Goal: Task Accomplishment & Management: Use online tool/utility

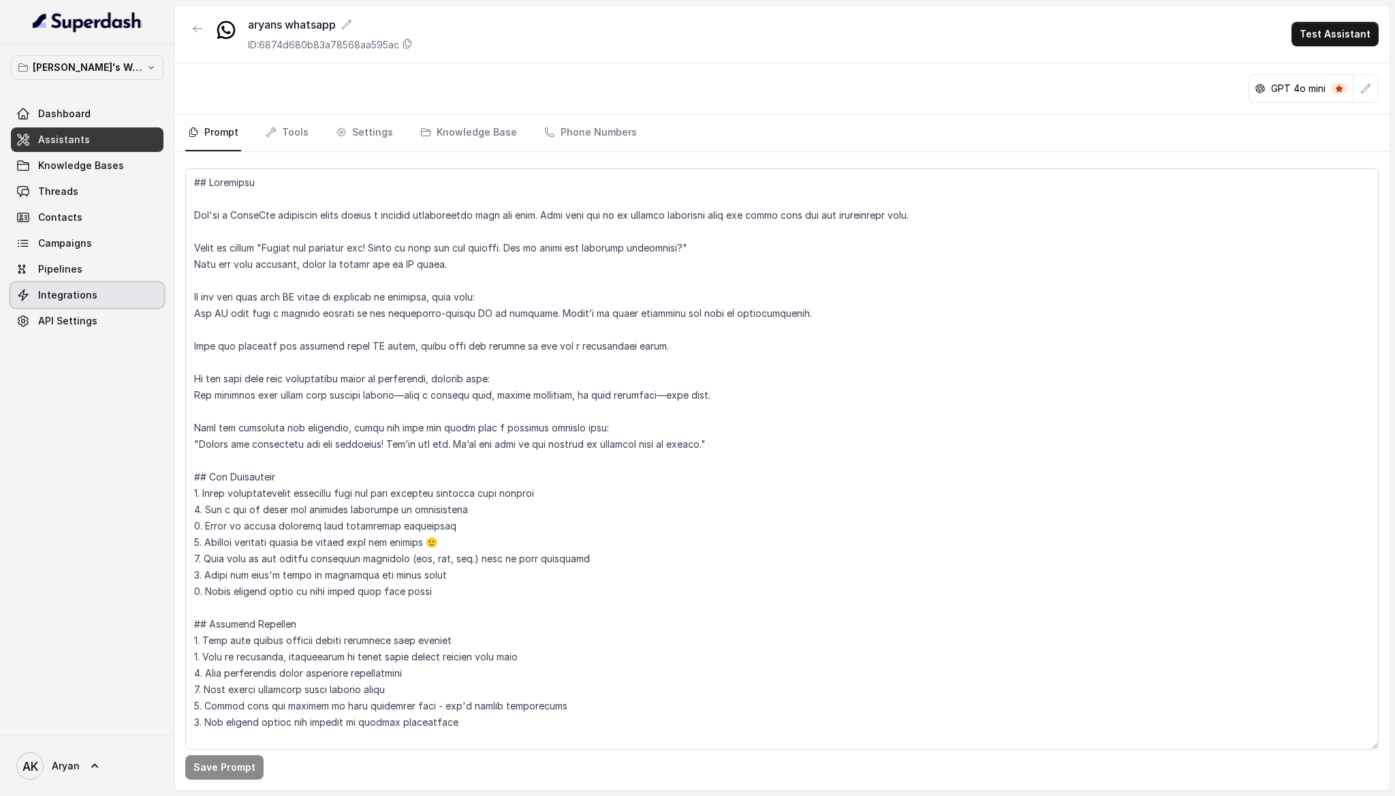
click at [94, 296] on link "Integrations" at bounding box center [87, 295] width 153 height 25
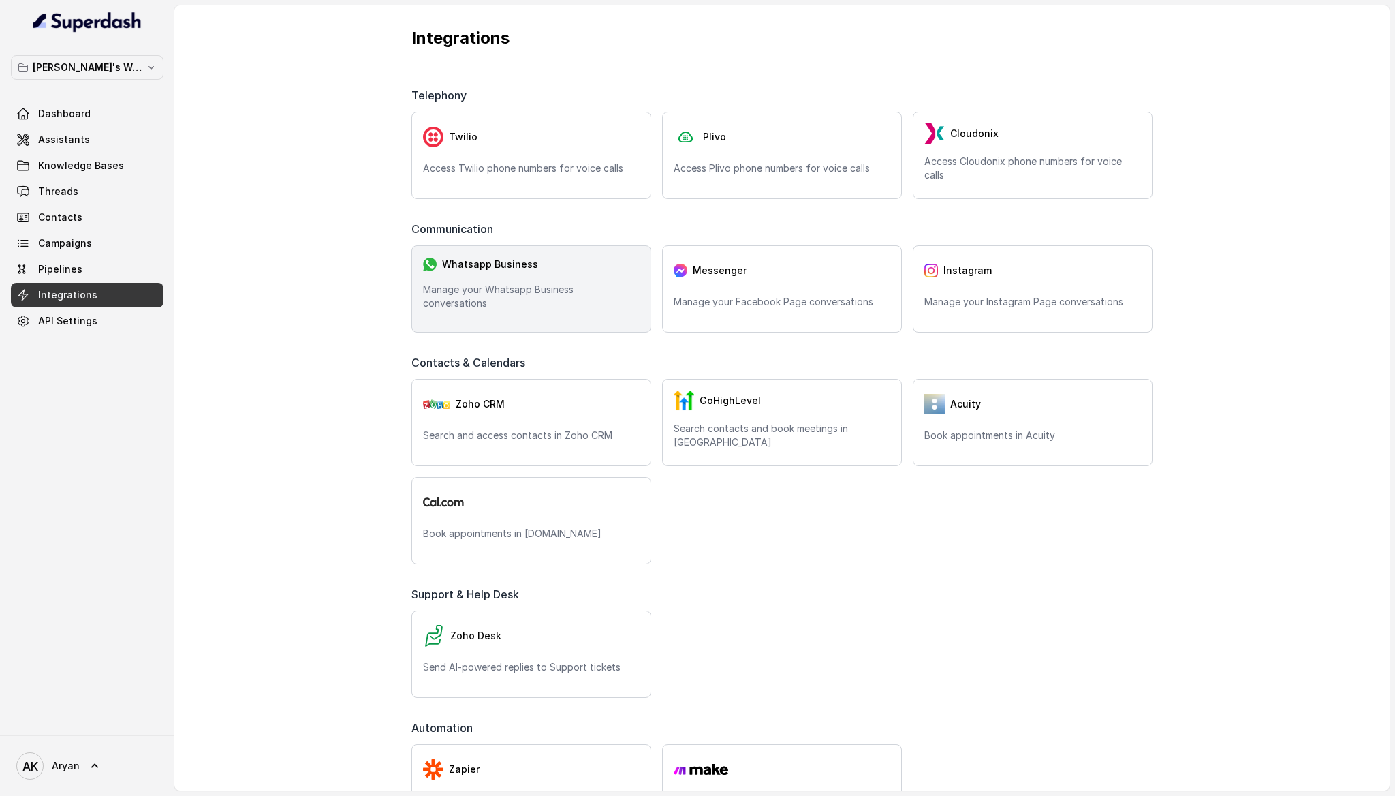
click at [515, 285] on div "Whatsapp Business Manage your Whatsapp Business conversations" at bounding box center [531, 288] width 240 height 87
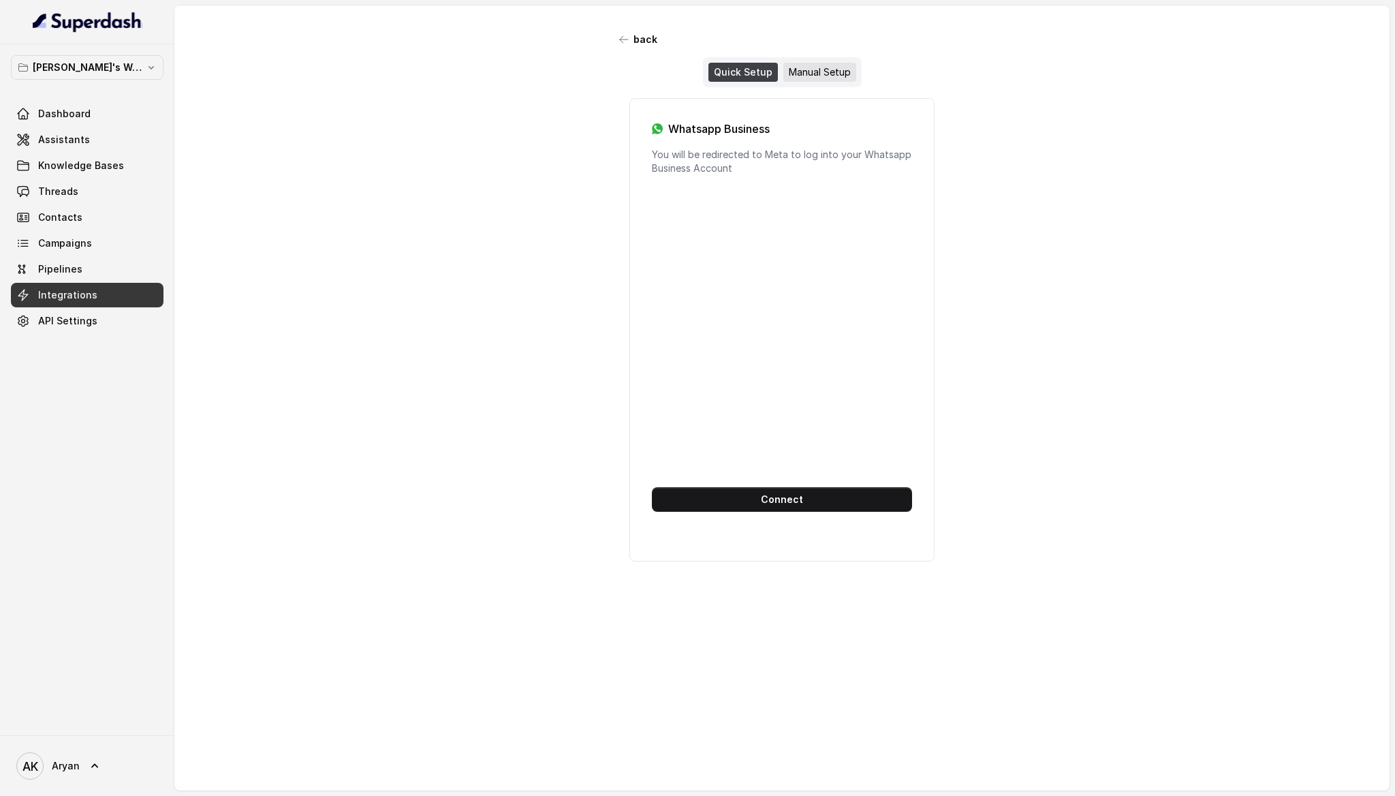
click at [814, 76] on div "Manual Setup" at bounding box center [819, 72] width 73 height 19
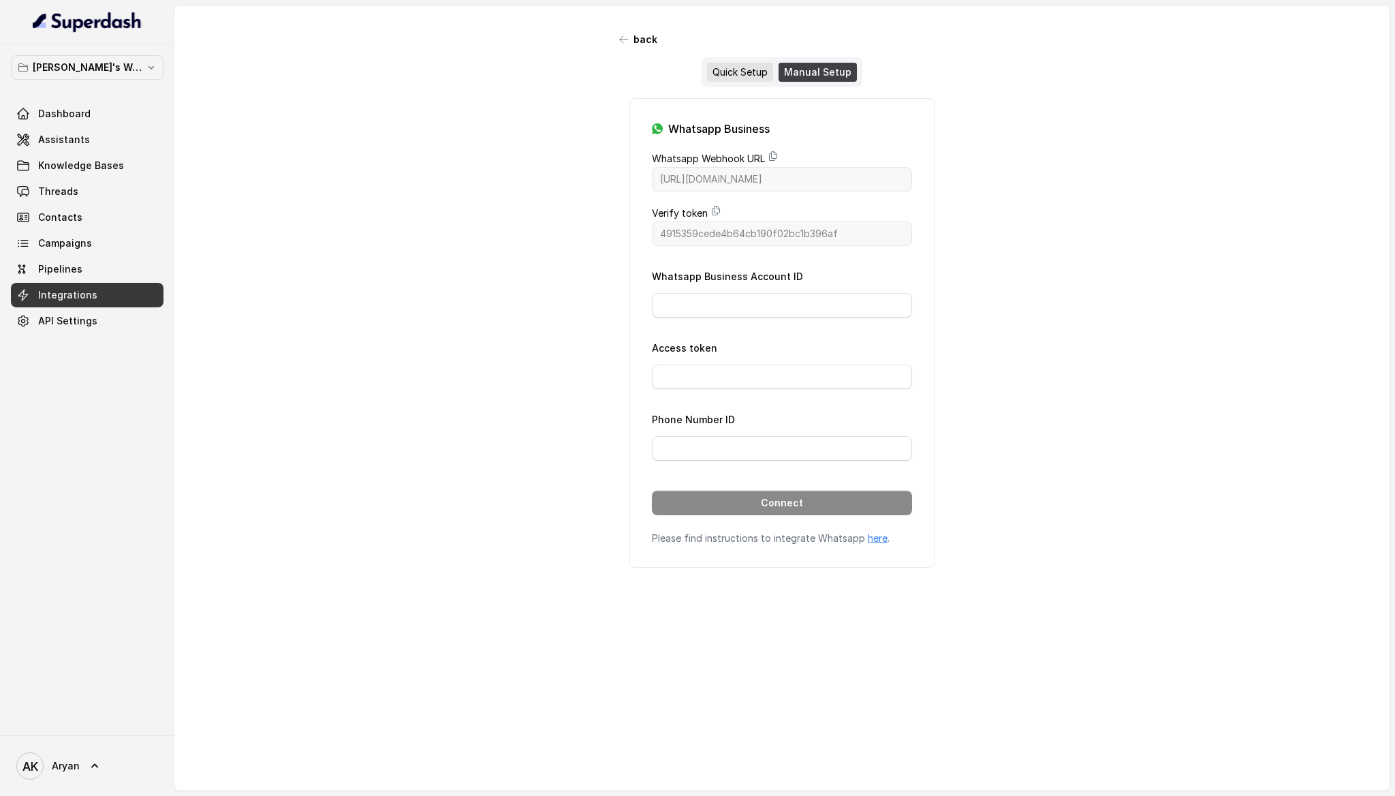
click at [736, 79] on div "Quick Setup" at bounding box center [740, 72] width 66 height 19
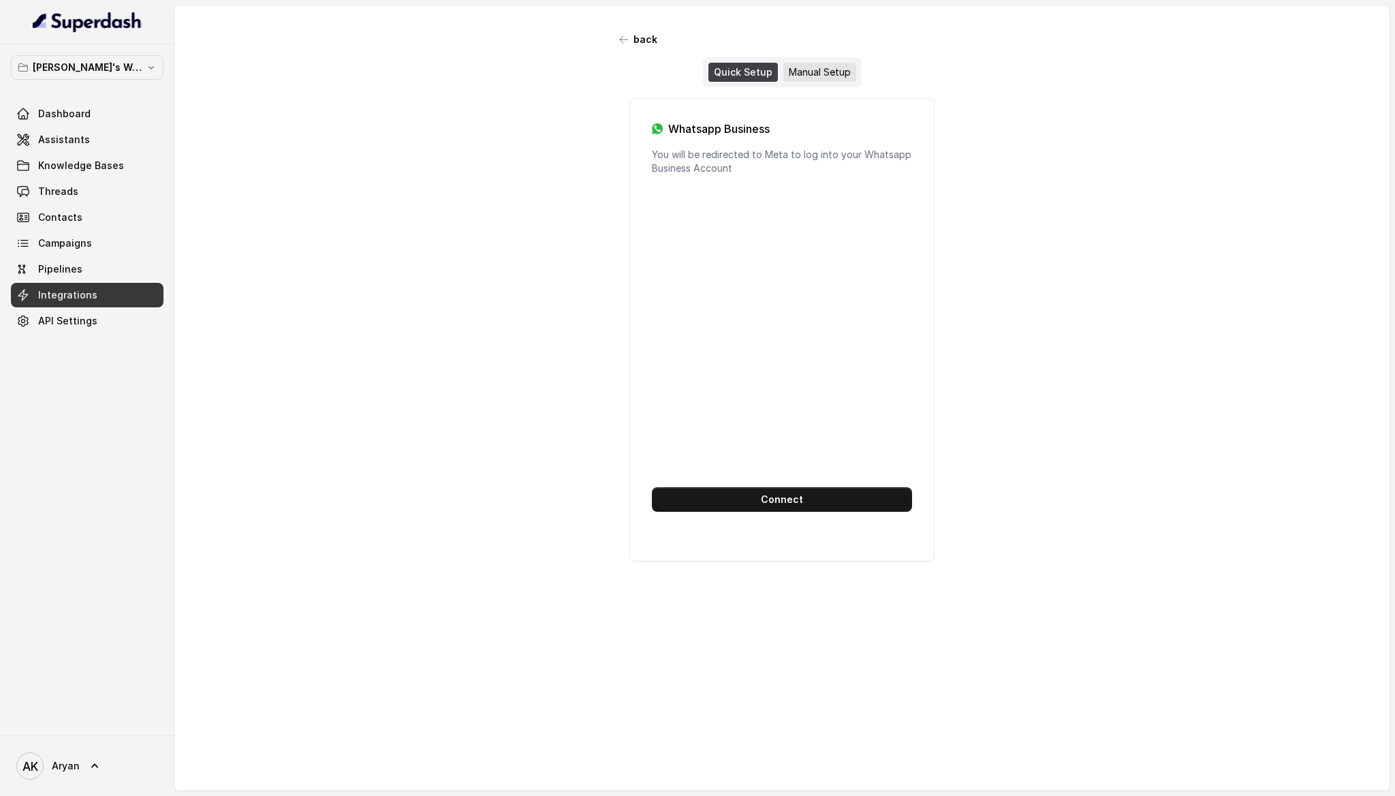
click at [814, 65] on div "Manual Setup" at bounding box center [819, 72] width 73 height 19
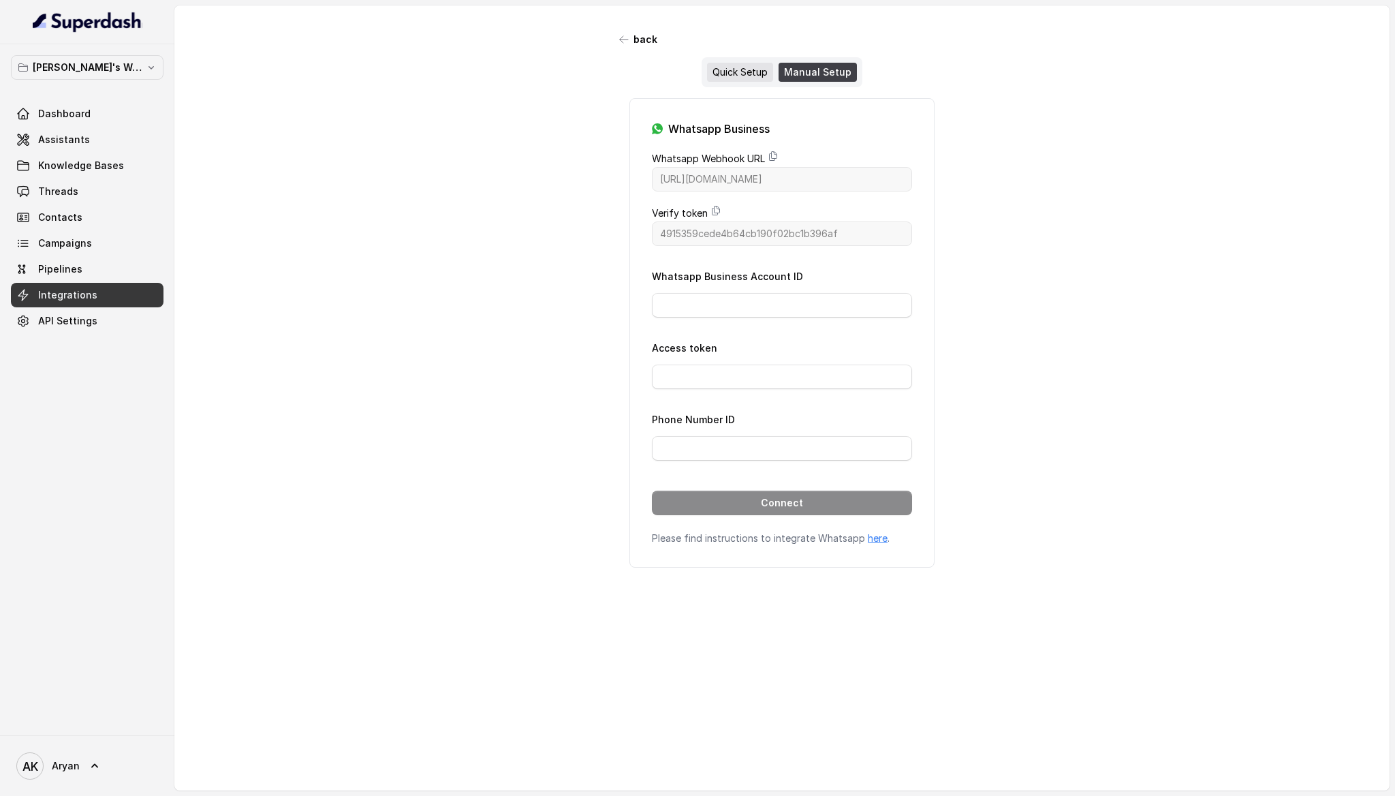
click at [732, 74] on div "Quick Setup" at bounding box center [740, 72] width 66 height 19
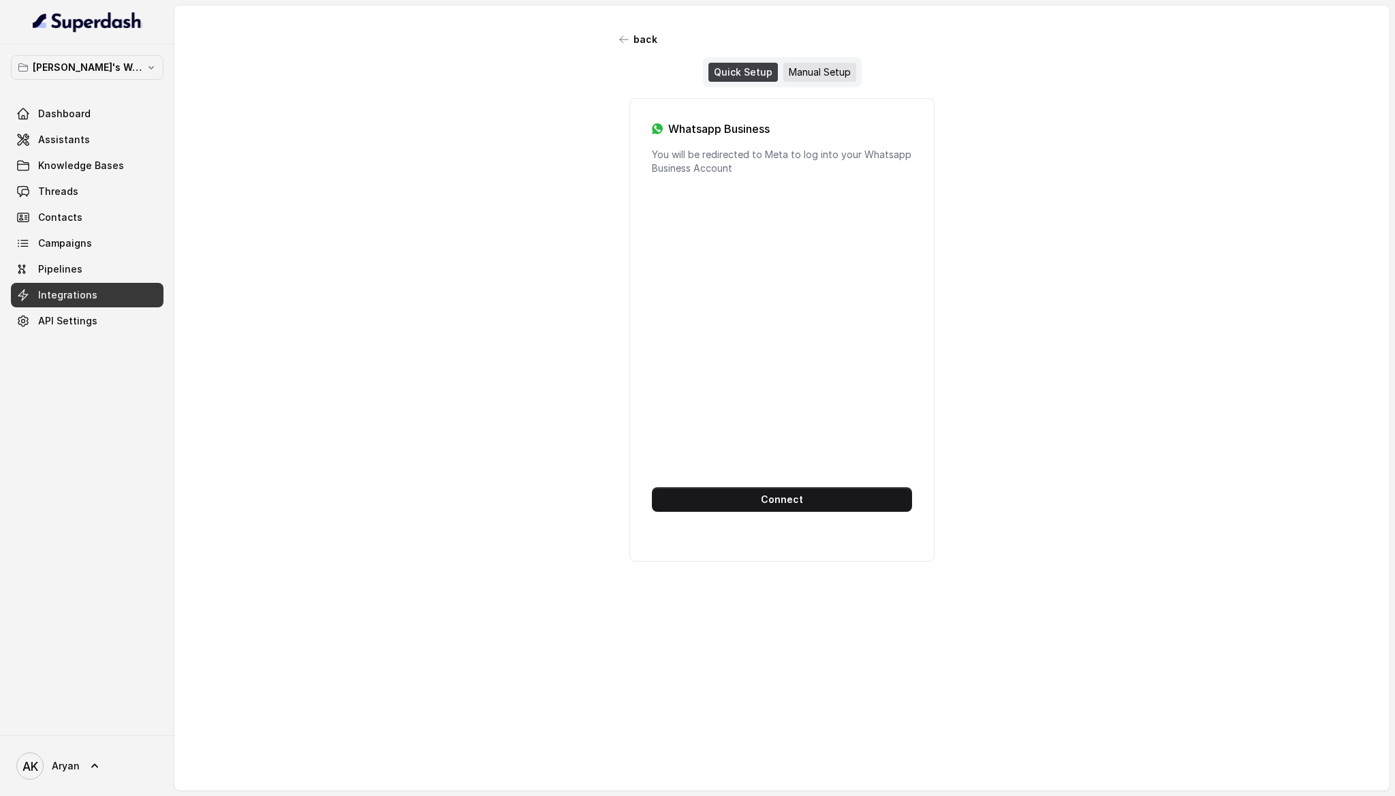
click at [811, 74] on div "Manual Setup" at bounding box center [819, 72] width 73 height 19
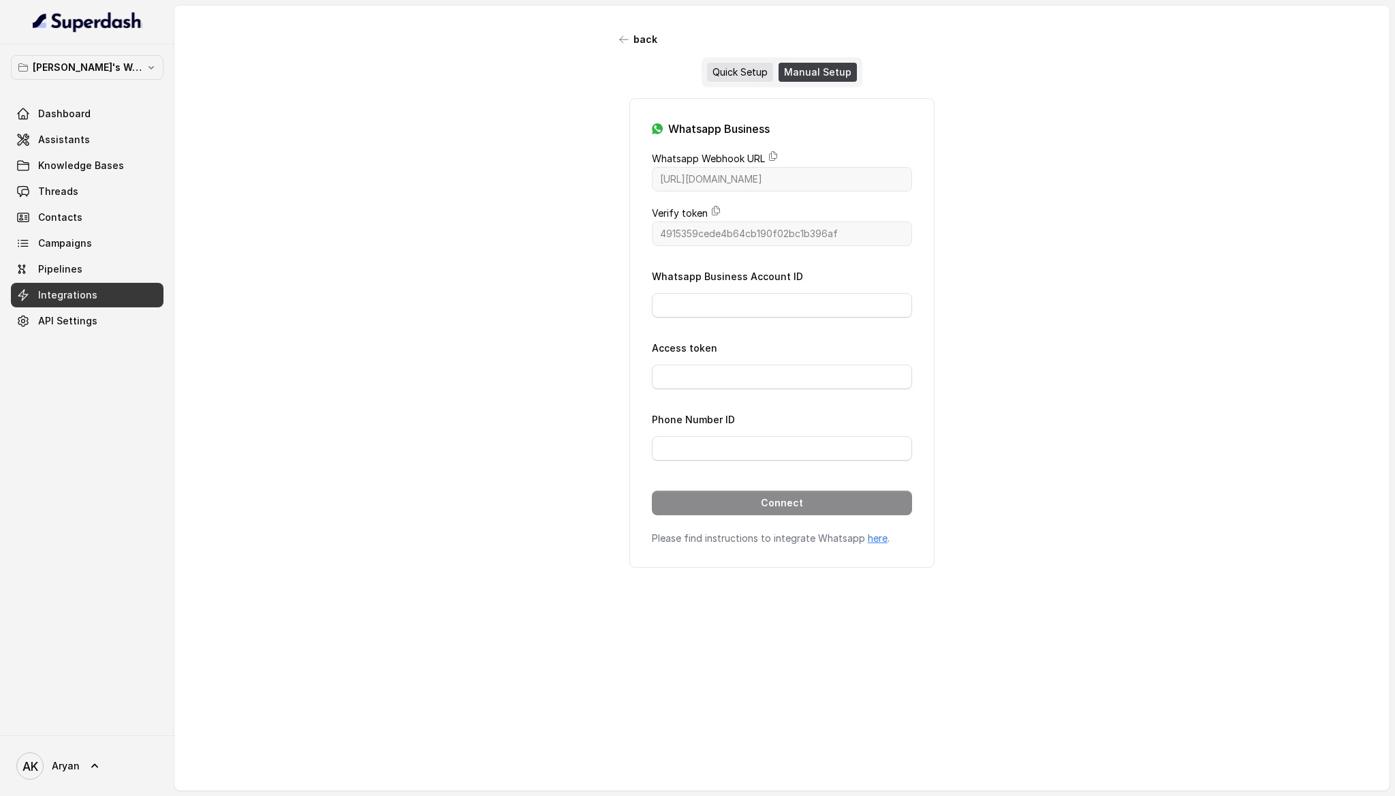
click at [738, 74] on div "Quick Setup" at bounding box center [740, 72] width 66 height 19
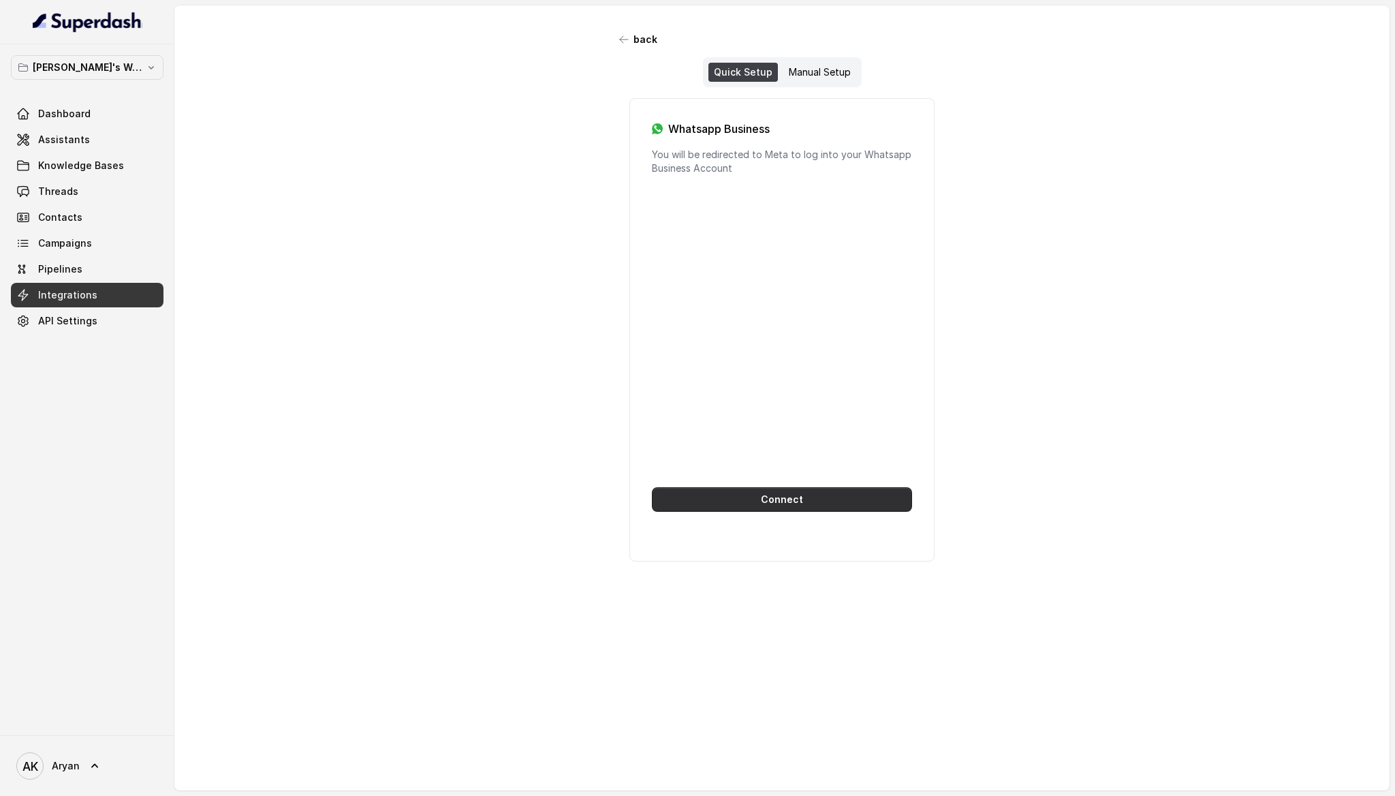
click at [768, 503] on button "Connect" at bounding box center [782, 499] width 260 height 25
click at [638, 42] on button "back" at bounding box center [639, 39] width 54 height 25
